Goal: Find specific page/section: Find specific page/section

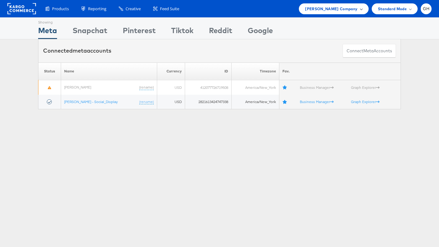
click at [344, 8] on span "Belk Company" at bounding box center [331, 9] width 52 height 7
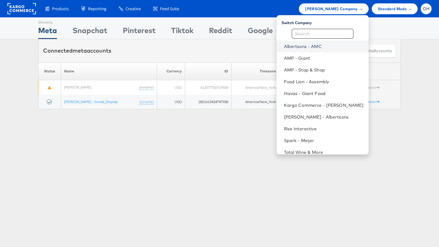
click at [313, 44] on link "Albertsons - AMC" at bounding box center [324, 46] width 80 height 6
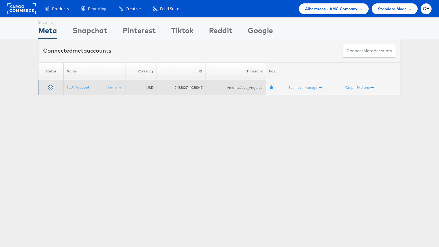
click at [76, 90] on td "TEST Account (rename)" at bounding box center [95, 87] width 62 height 15
click at [76, 89] on link "TEST Account" at bounding box center [78, 87] width 23 height 5
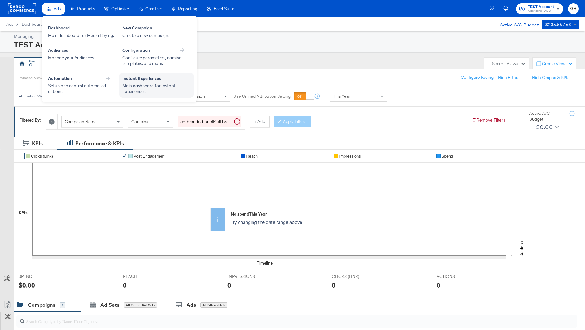
click at [158, 86] on div "Main dashboard for Instant Experiences." at bounding box center [156, 88] width 68 height 11
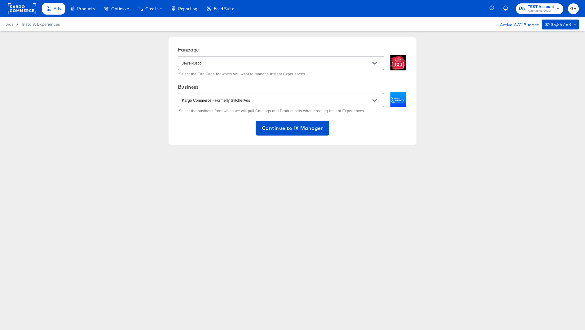
click at [204, 56] on div "Jewel-Osco" at bounding box center [281, 63] width 206 height 14
click at [210, 77] on div "[PERSON_NAME]" at bounding box center [210, 79] width 33 height 6
type input "[PERSON_NAME]"
click at [272, 134] on button "Continue to IX Manager" at bounding box center [293, 128] width 74 height 15
